Goal: Information Seeking & Learning: Learn about a topic

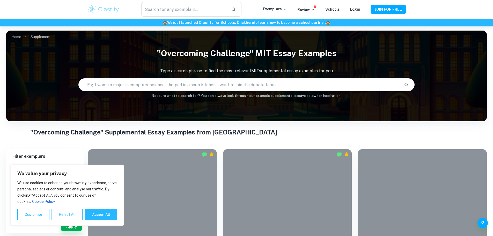
click at [61, 213] on button "Reject All" at bounding box center [66, 213] width 31 height 11
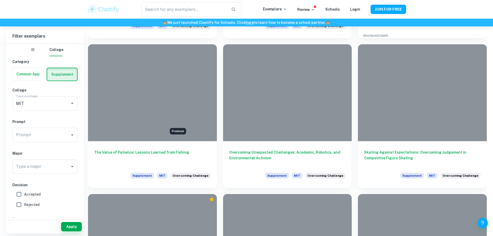
scroll to position [402, 0]
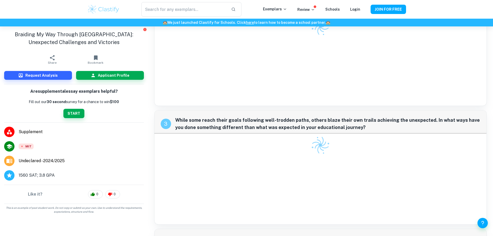
scroll to position [155, 0]
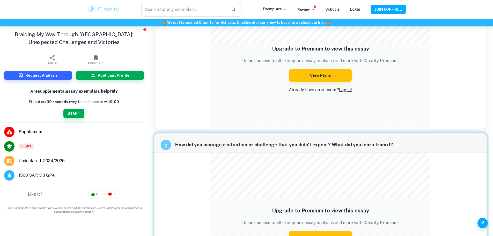
scroll to position [460, 0]
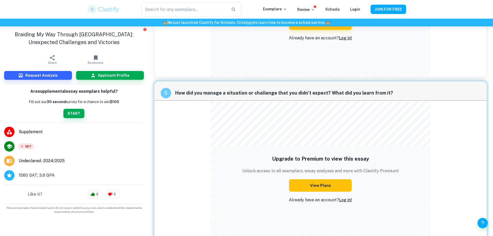
click at [322, 179] on button "View Plans" at bounding box center [320, 185] width 63 height 12
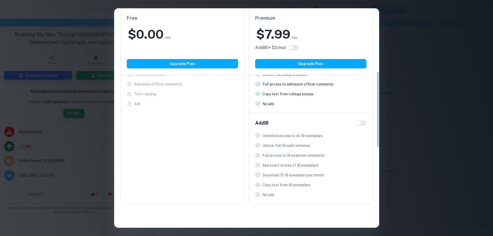
scroll to position [284, 0]
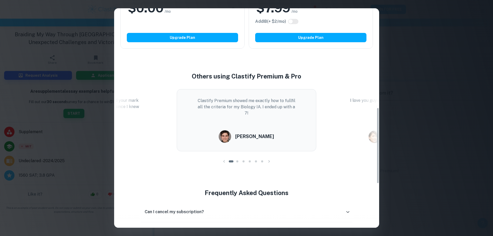
click at [423, 130] on div "Easily Ace Your IB Coursework & Crush College Essays. Get Clastify Premium Get …" at bounding box center [246, 118] width 493 height 236
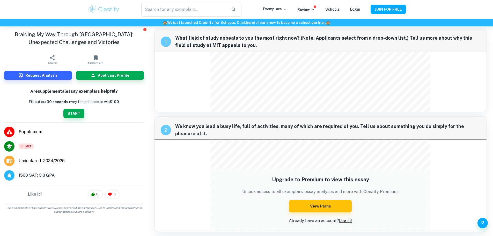
scroll to position [0, 0]
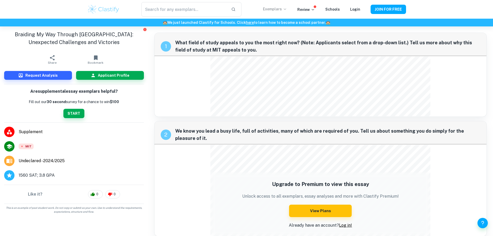
click at [280, 11] on p "Exemplars" at bounding box center [275, 9] width 24 height 6
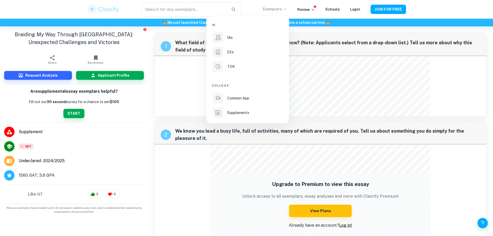
scroll to position [26, 0]
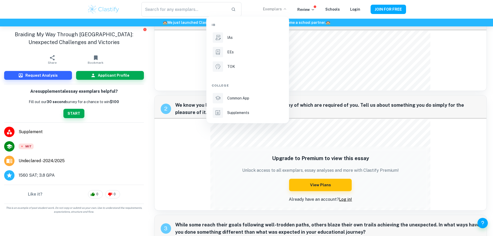
drag, startPoint x: 246, startPoint y: 109, endPoint x: 368, endPoint y: 5, distance: 160.5
click at [246, 109] on li "Supplements" at bounding box center [248, 112] width 72 height 12
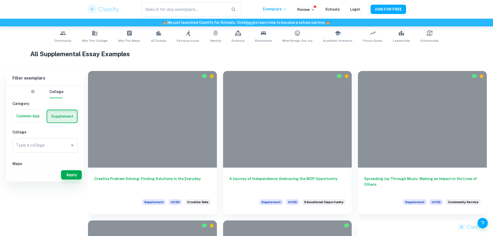
scroll to position [52, 0]
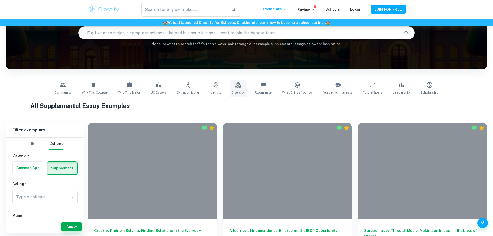
click at [242, 89] on link "Diversity" at bounding box center [237, 88] width 17 height 17
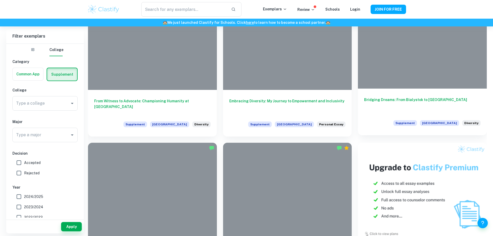
scroll to position [155, 0]
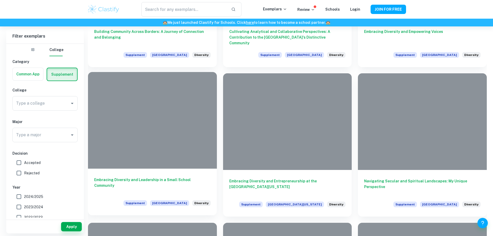
scroll to position [750, 0]
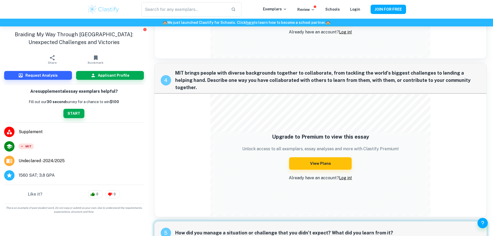
scroll to position [382, 0]
